Goal: Task Accomplishment & Management: Manage account settings

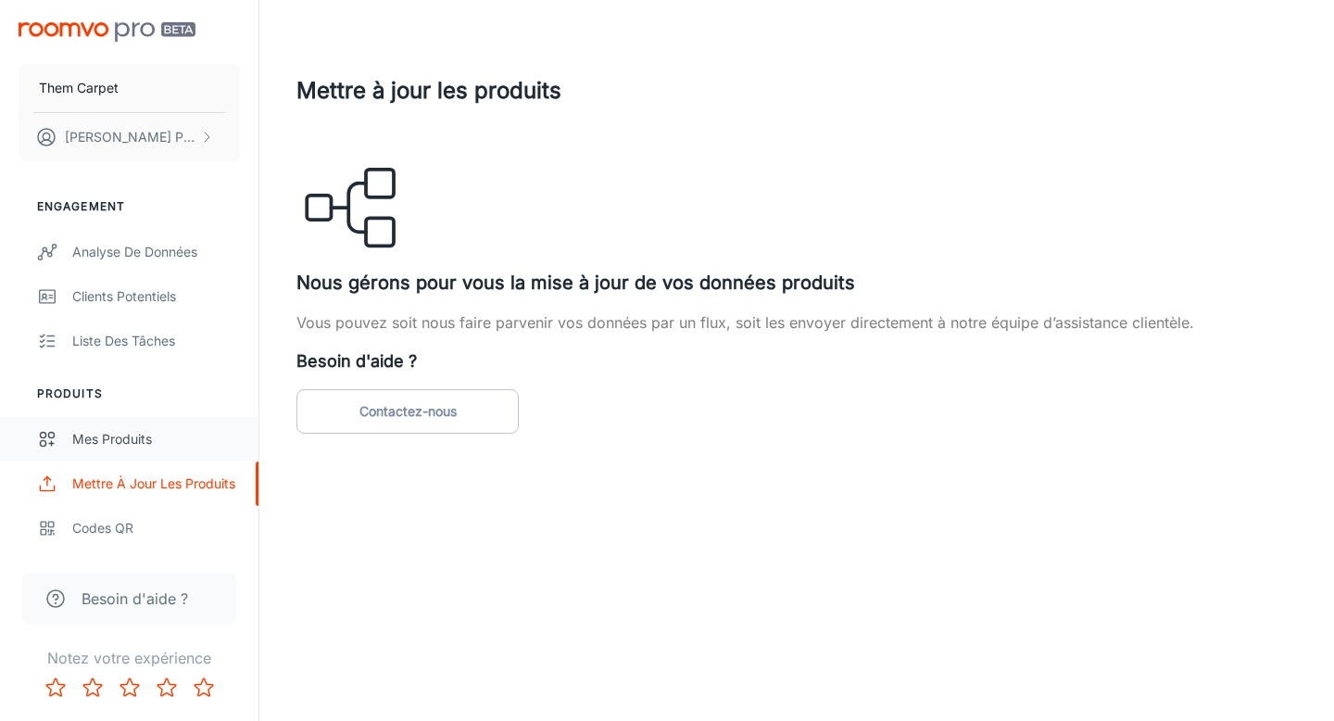
click at [157, 454] on link "Mes produits" at bounding box center [129, 439] width 258 height 44
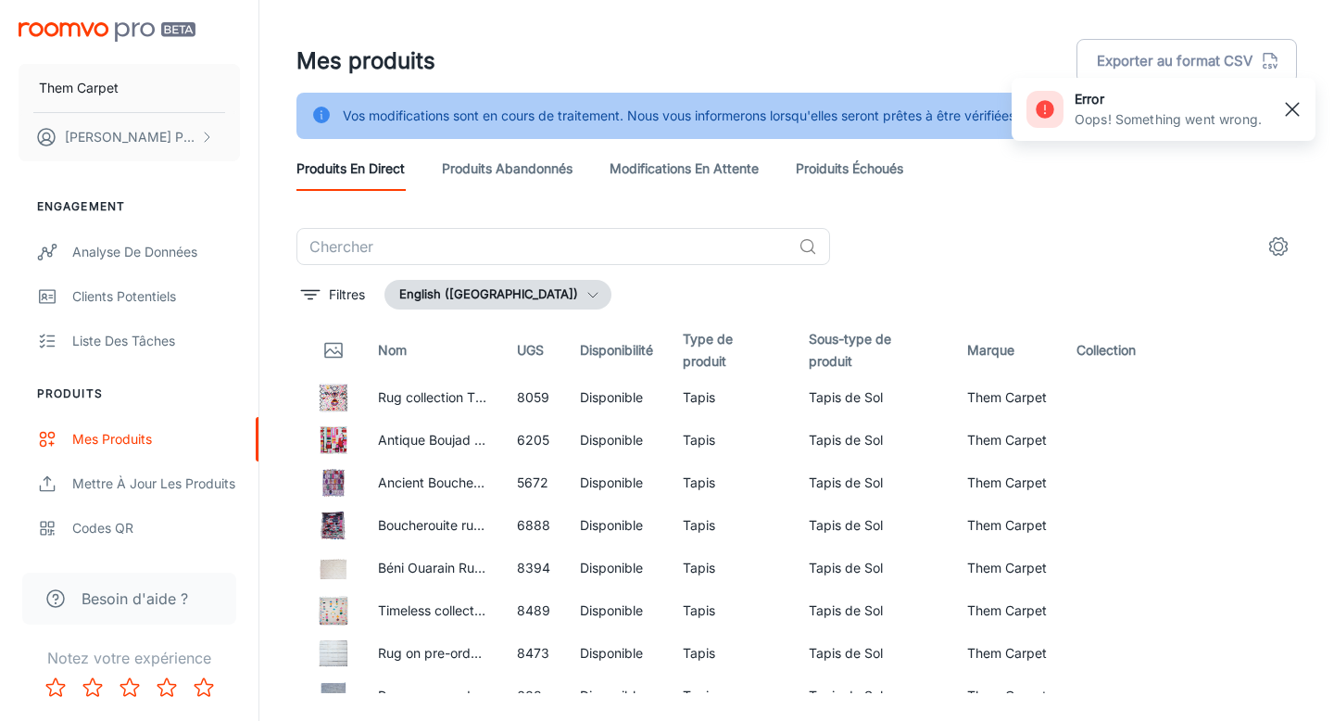
click at [1291, 109] on line "button" at bounding box center [1292, 109] width 13 height 13
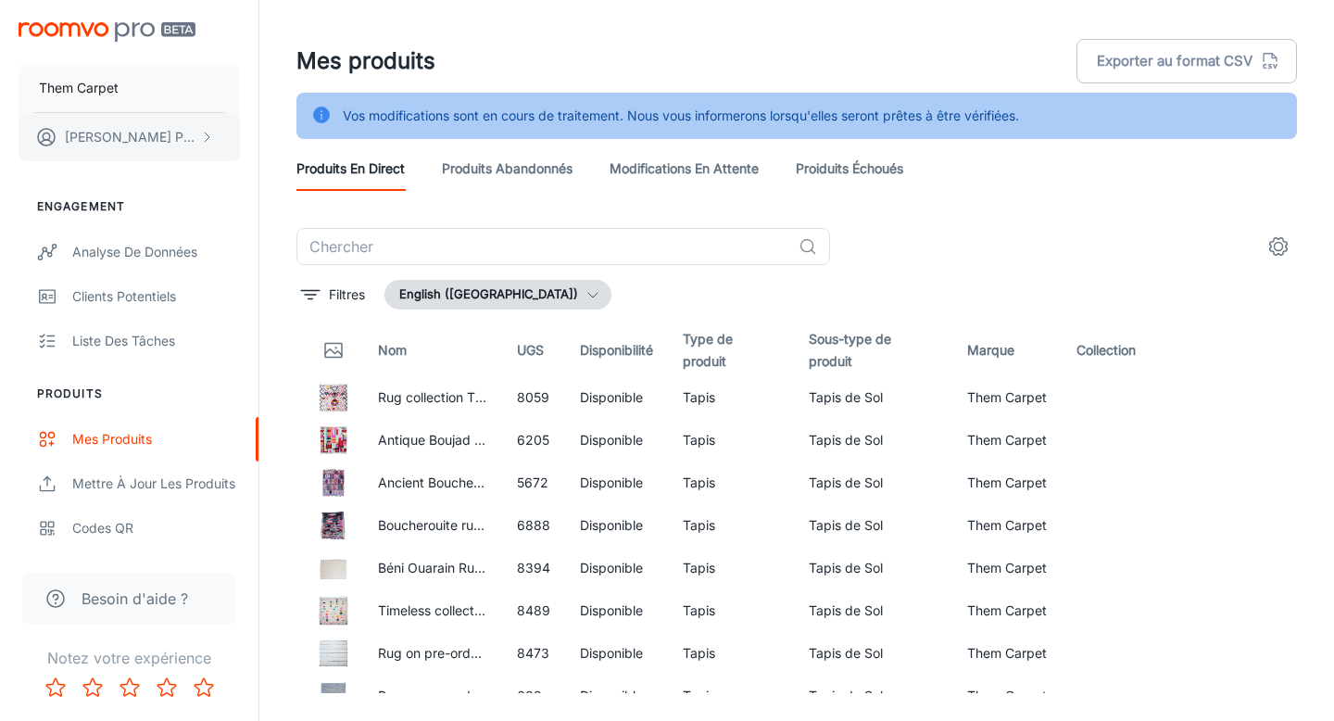
click at [198, 127] on button "[PERSON_NAME]" at bounding box center [129, 137] width 221 height 48
click at [502, 177] on div at bounding box center [667, 360] width 1334 height 721
click at [524, 165] on link "Produits abandonnés" at bounding box center [507, 168] width 131 height 44
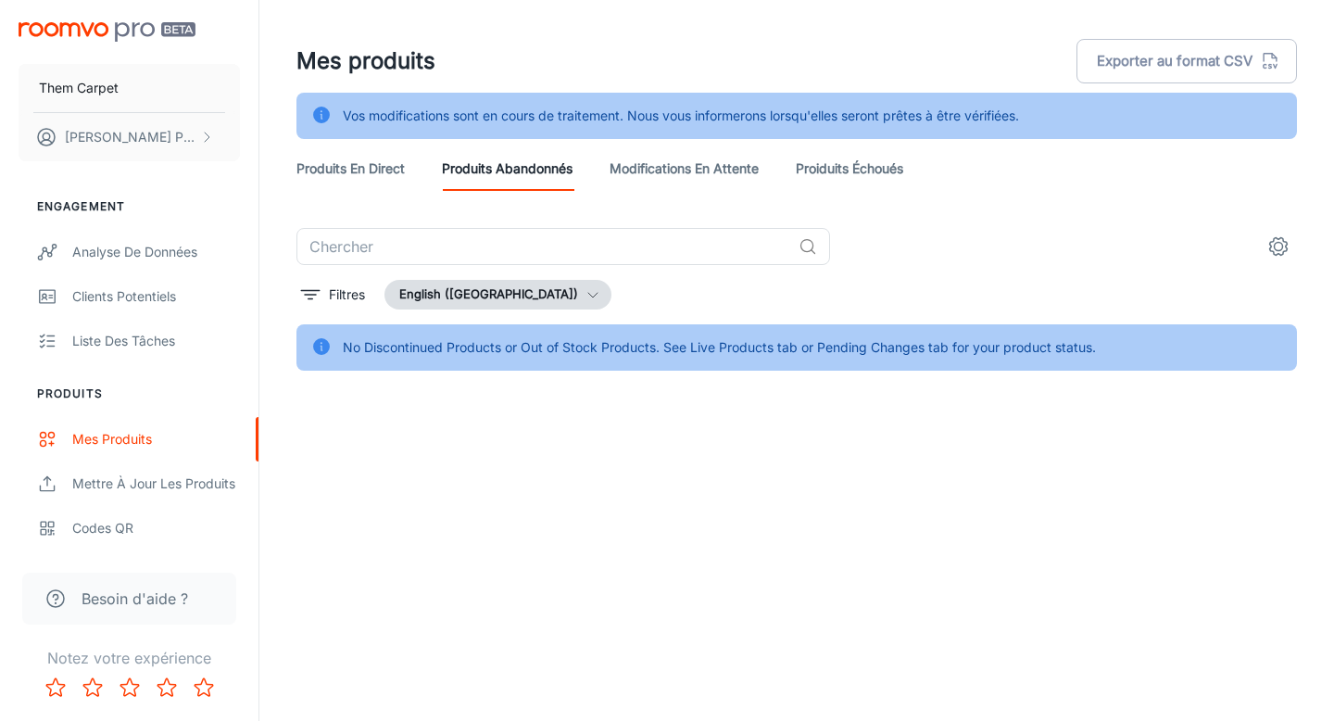
click at [683, 178] on link "Modifications en attente" at bounding box center [683, 168] width 149 height 44
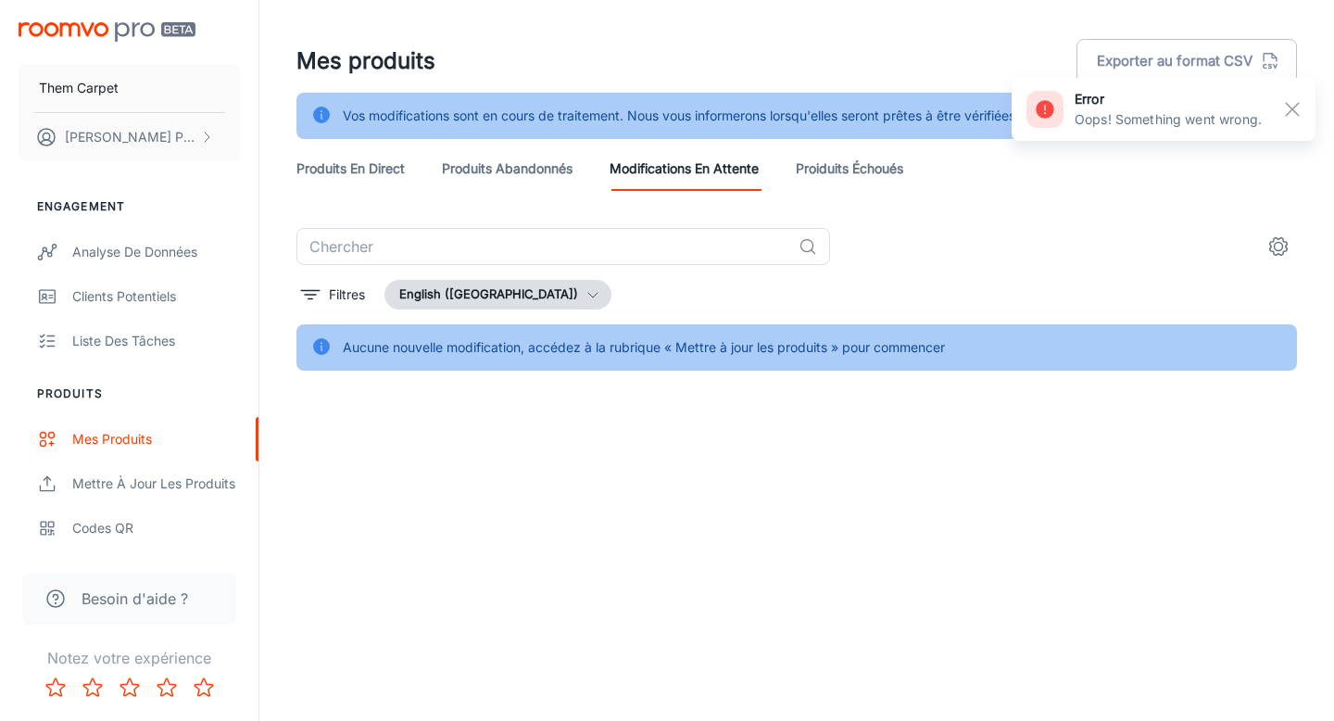
click at [898, 187] on link "Proiduits Échoués" at bounding box center [849, 168] width 107 height 44
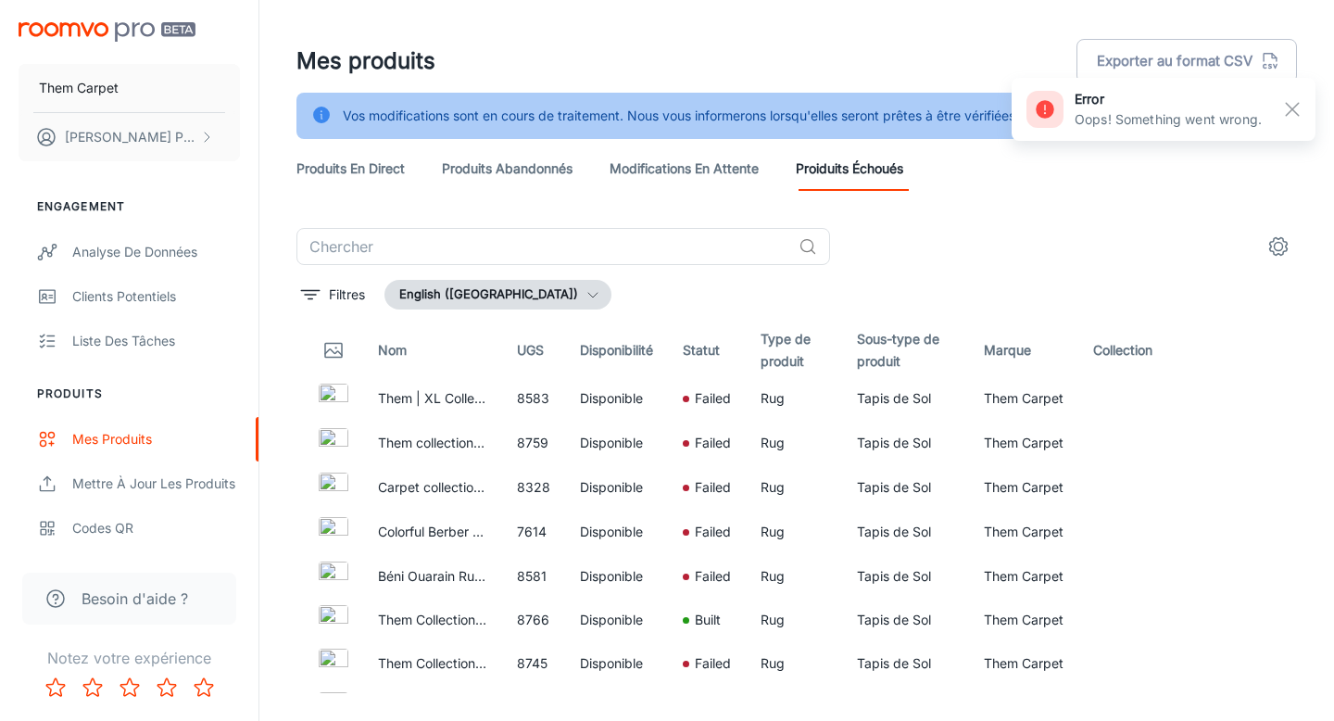
click at [342, 173] on link "Produits en direct" at bounding box center [350, 168] width 108 height 44
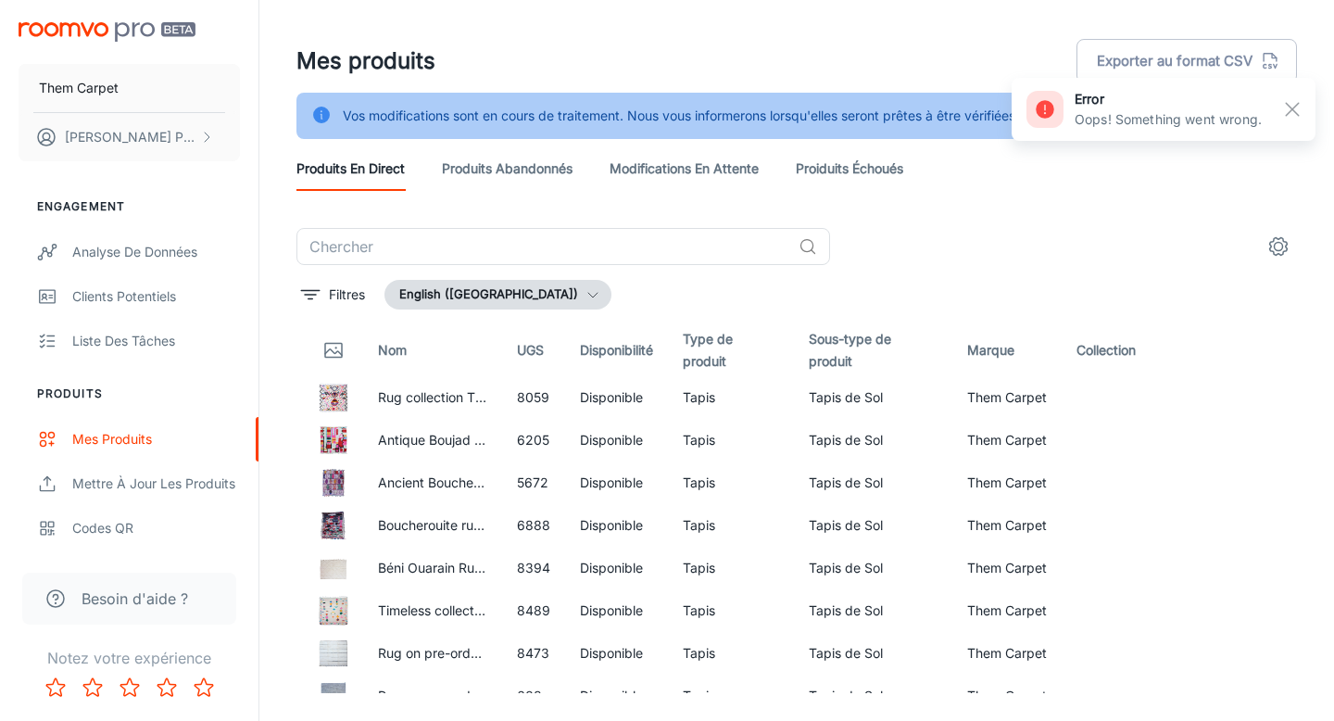
click at [885, 165] on link "Proiduits Échoués" at bounding box center [849, 168] width 107 height 44
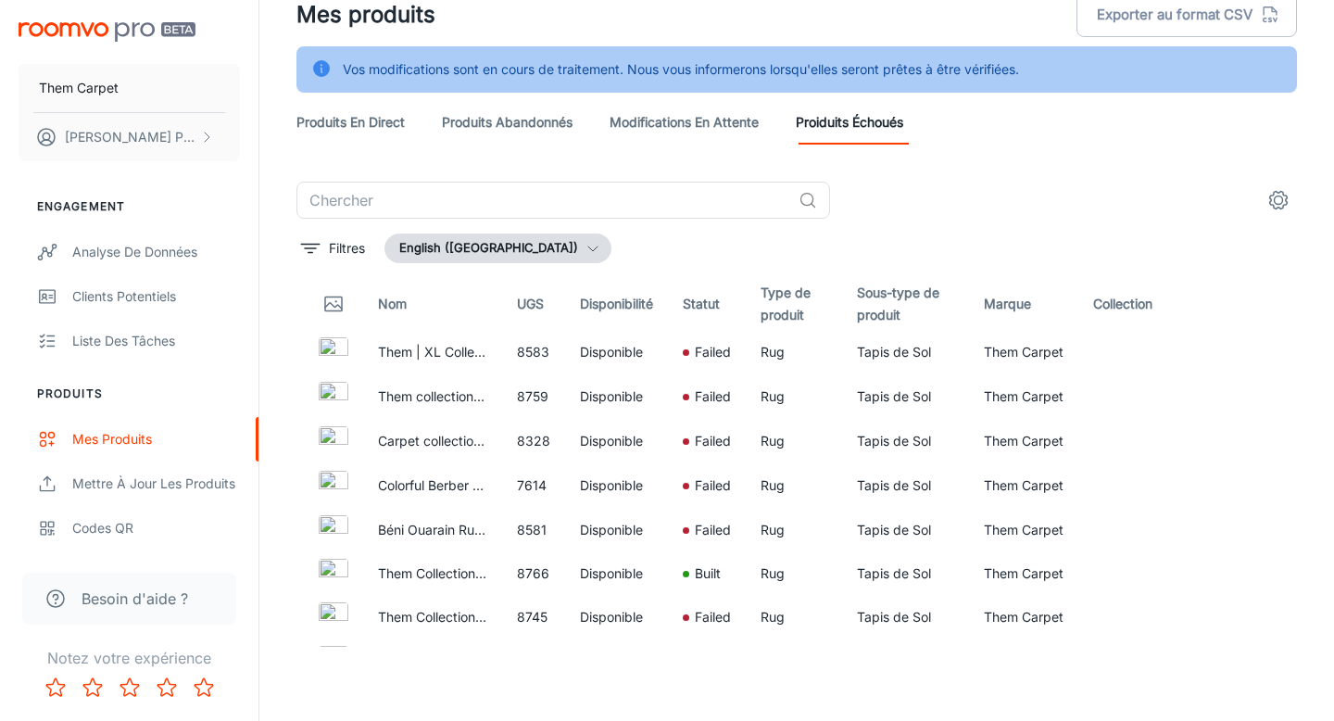
click at [547, 247] on button "English ([GEOGRAPHIC_DATA])" at bounding box center [497, 248] width 227 height 30
click at [483, 321] on li "français ([GEOGRAPHIC_DATA])" at bounding box center [512, 320] width 254 height 33
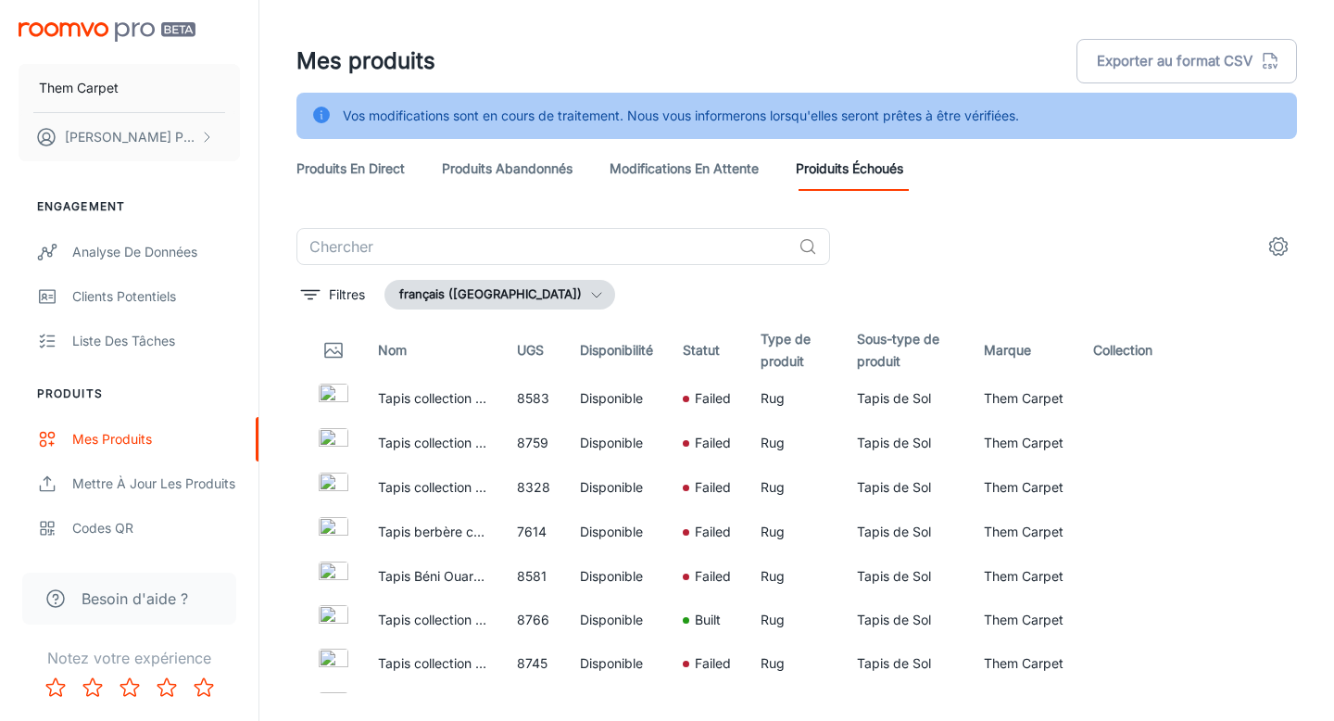
click at [354, 167] on link "Produits en direct" at bounding box center [350, 168] width 108 height 44
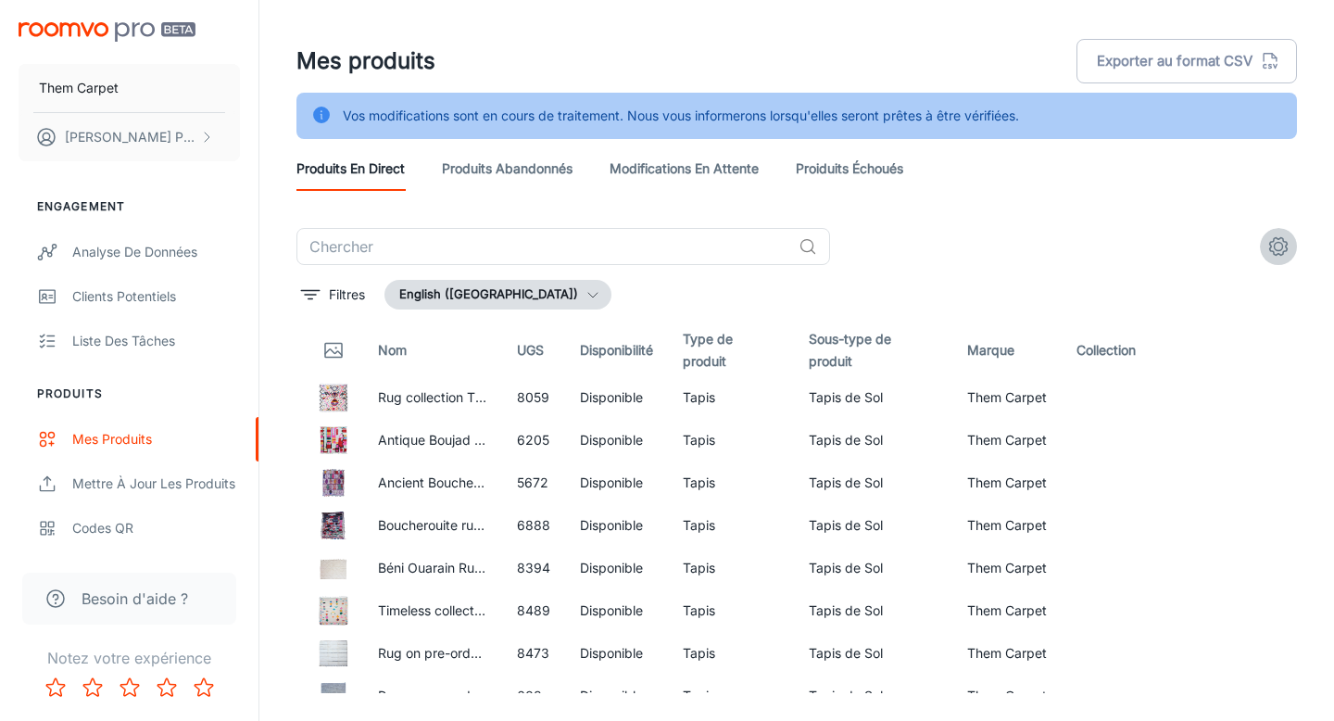
click at [1284, 238] on icon "settings" at bounding box center [1278, 246] width 22 height 22
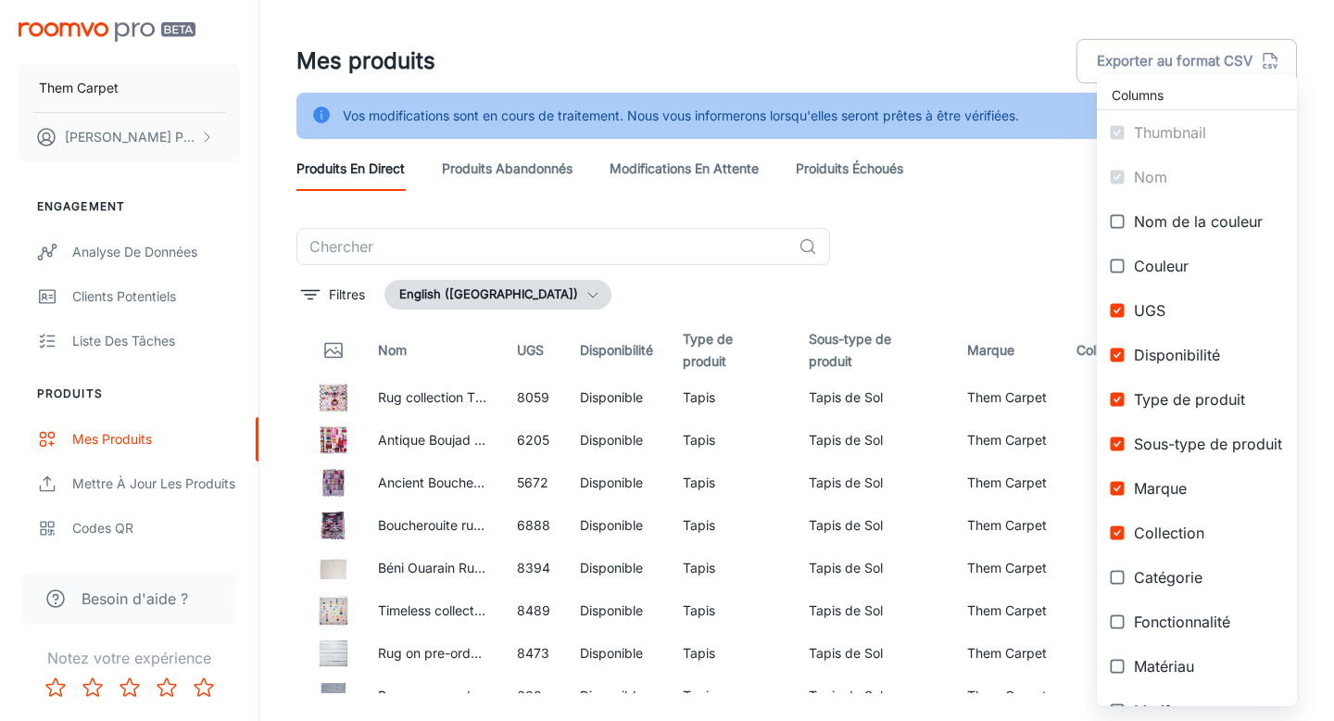
click at [751, 213] on div at bounding box center [667, 360] width 1334 height 721
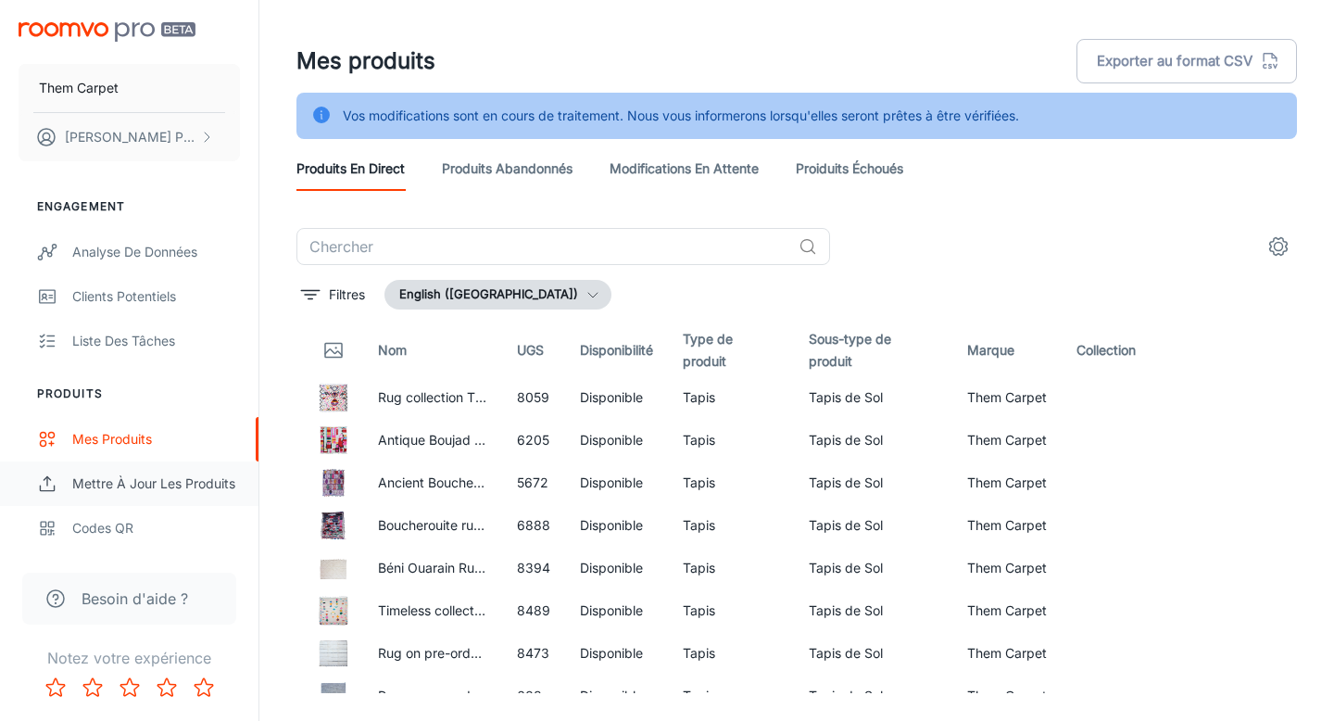
click at [156, 484] on div "Mettre à jour les produits" at bounding box center [156, 483] width 168 height 20
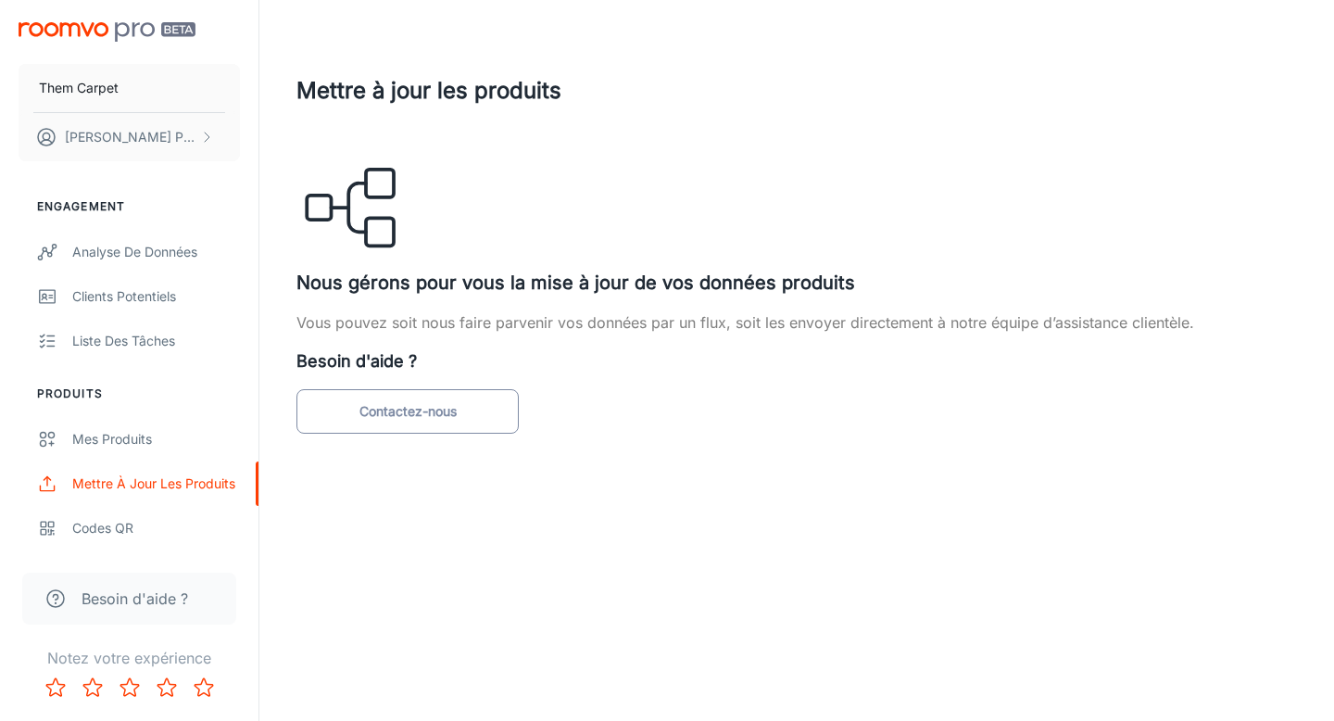
click at [473, 408] on link "Contactez-nous" at bounding box center [407, 411] width 222 height 44
